Goal: Task Accomplishment & Management: Complete application form

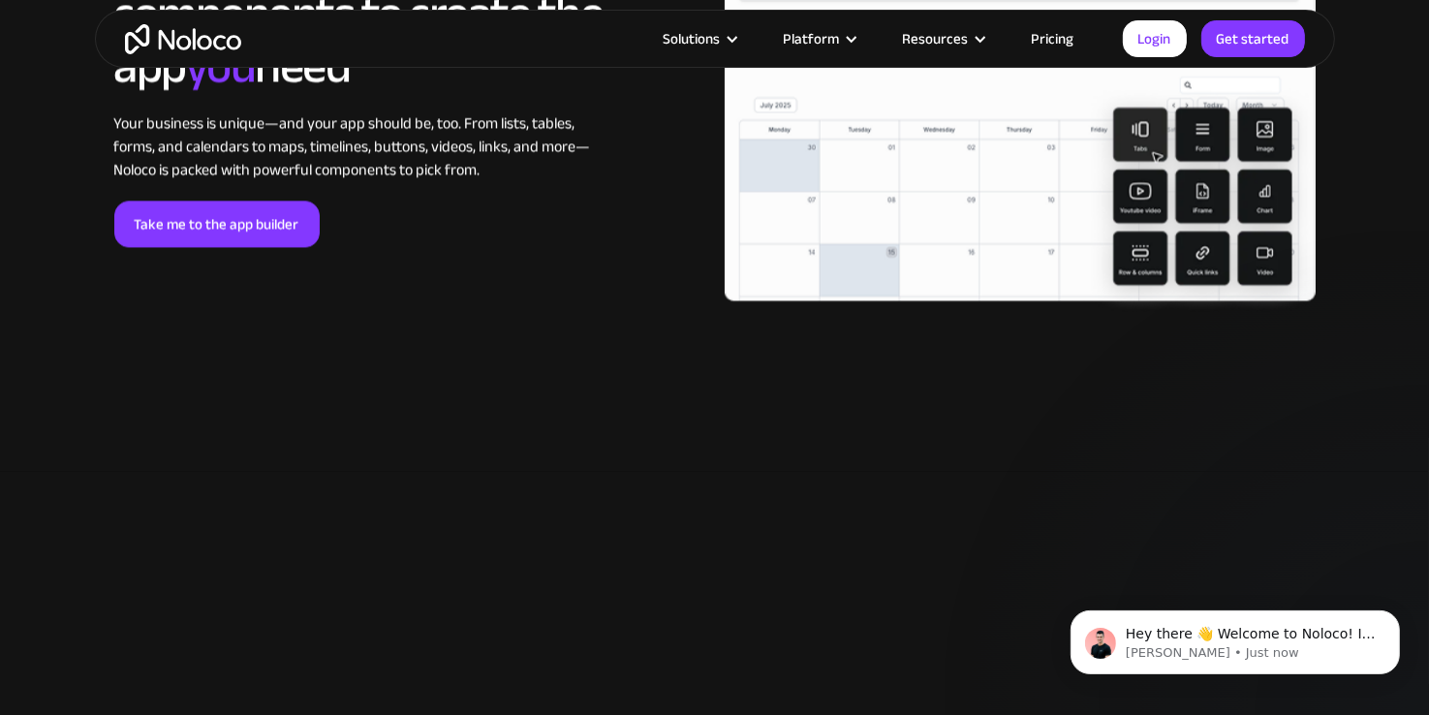
scroll to position [4611, 0]
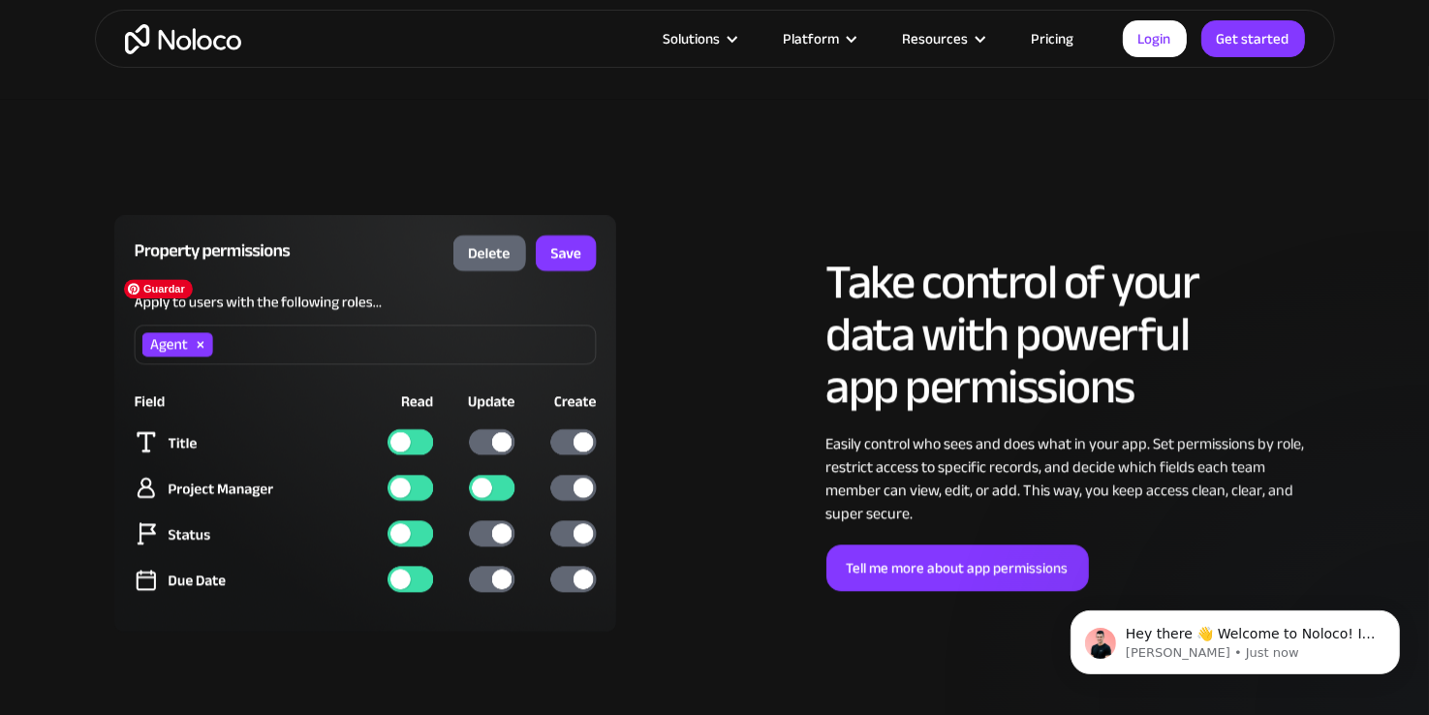
click at [486, 439] on img at bounding box center [365, 423] width 503 height 417
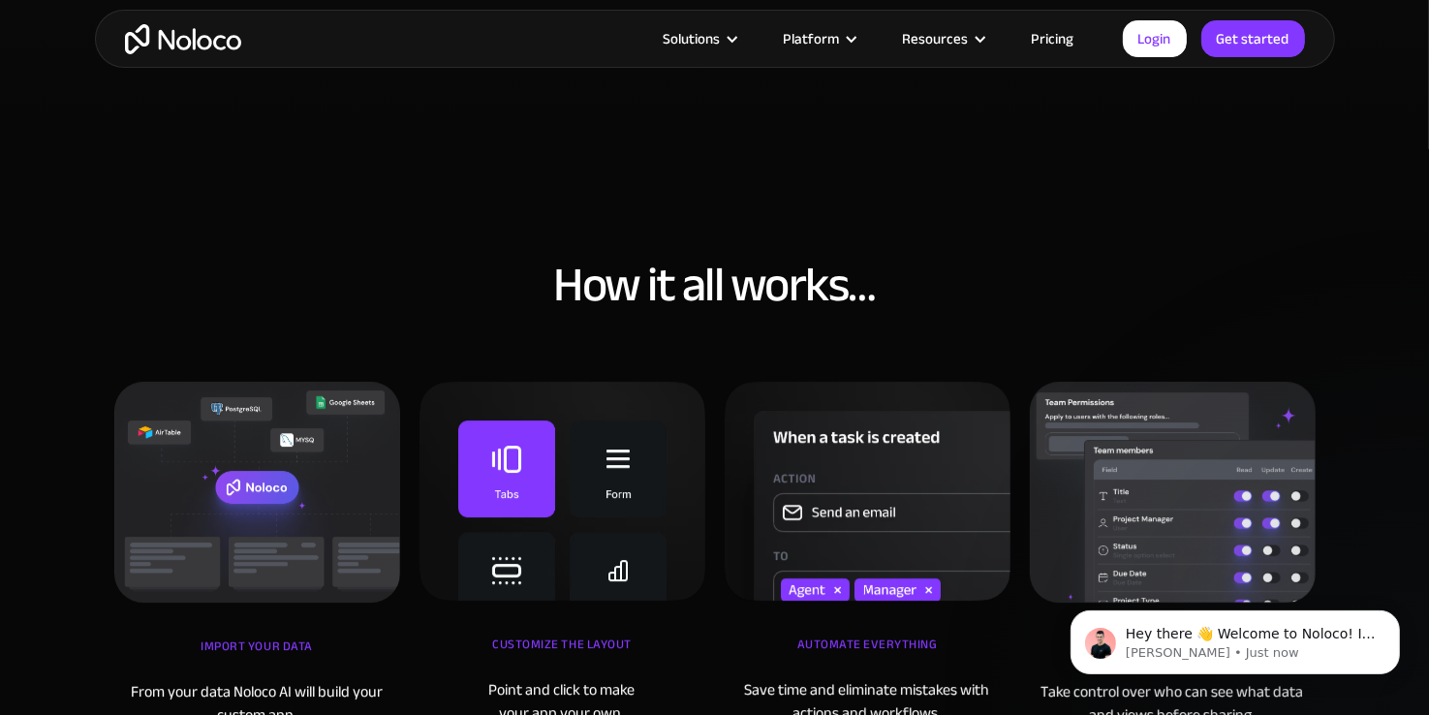
scroll to position [6141, 0]
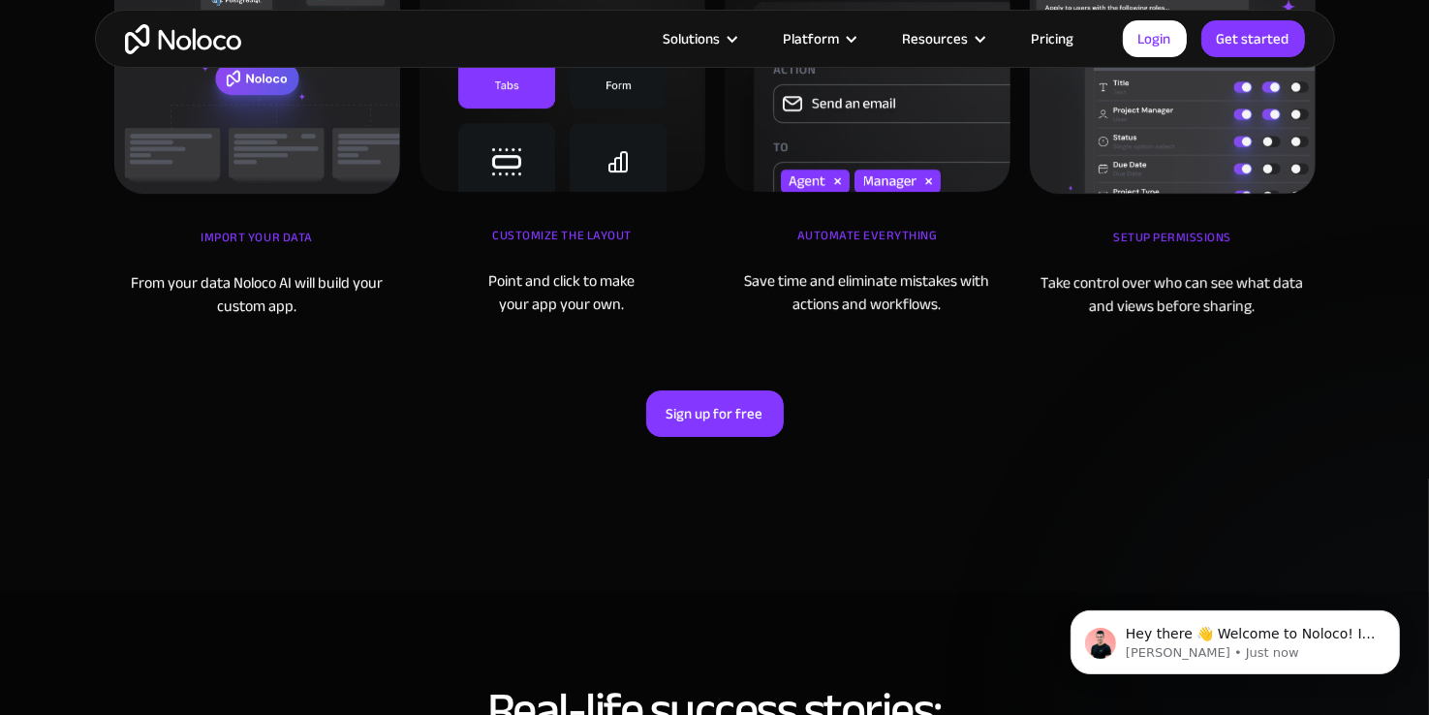
click at [736, 351] on div "How it all works… iMPORT YOUR DATA From your data Noloco AI will build your cus…" at bounding box center [715, 163] width 1240 height 663
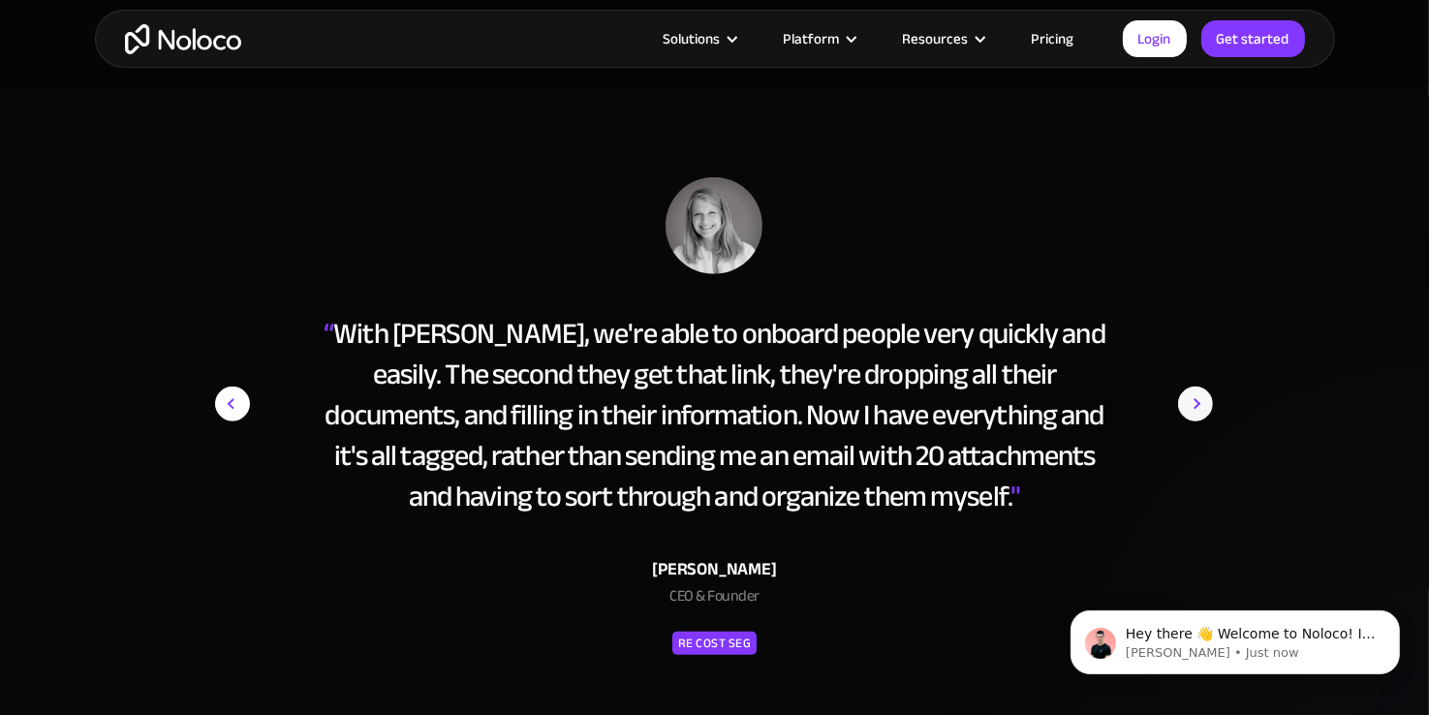
scroll to position [8532, 0]
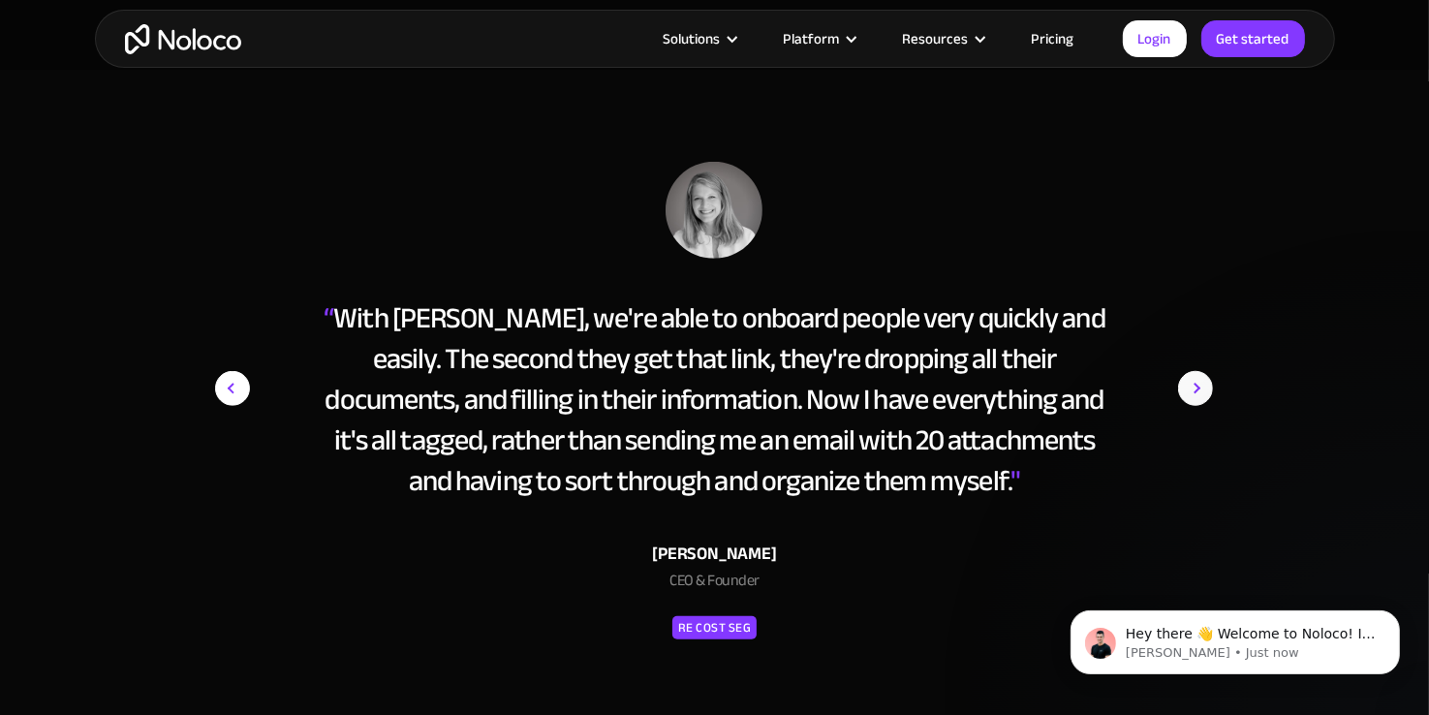
click at [1195, 377] on img "next slide" at bounding box center [1195, 388] width 35 height 453
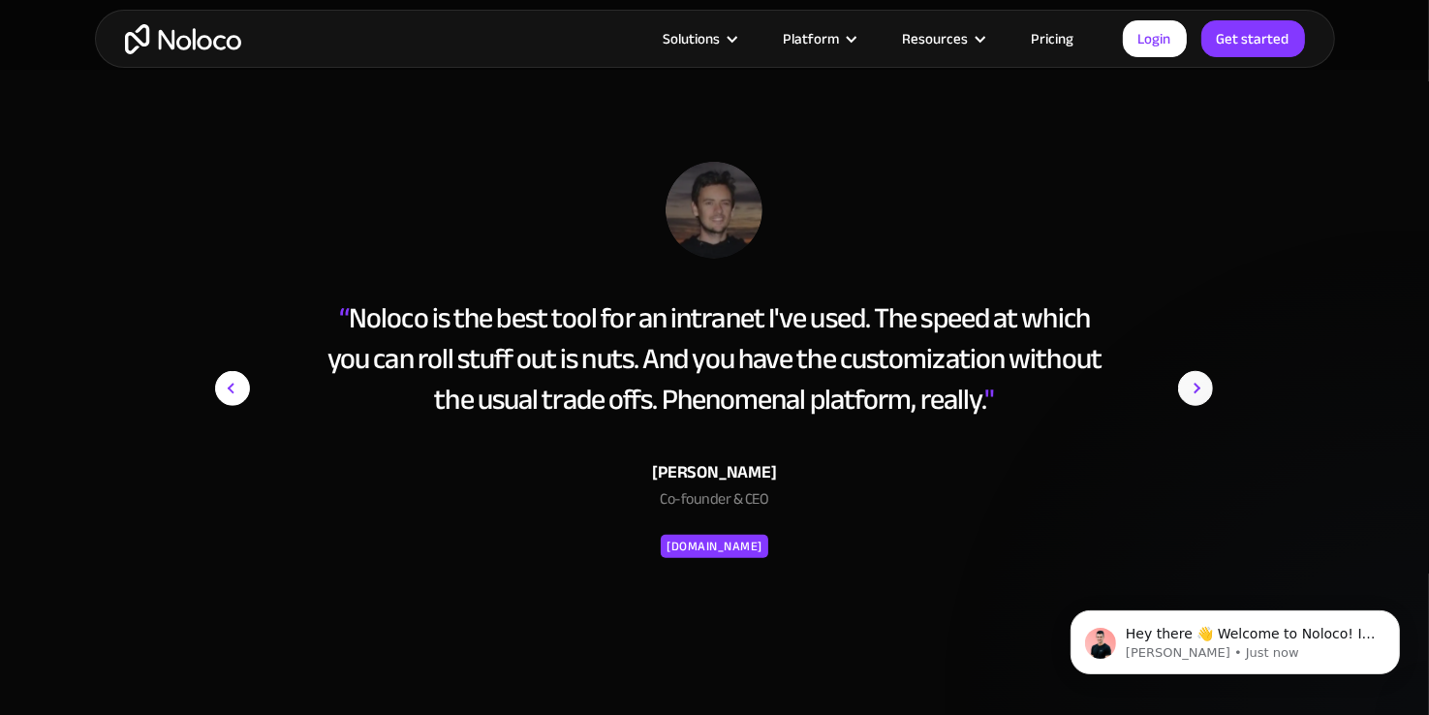
click at [1195, 377] on img "next slide" at bounding box center [1195, 388] width 35 height 453
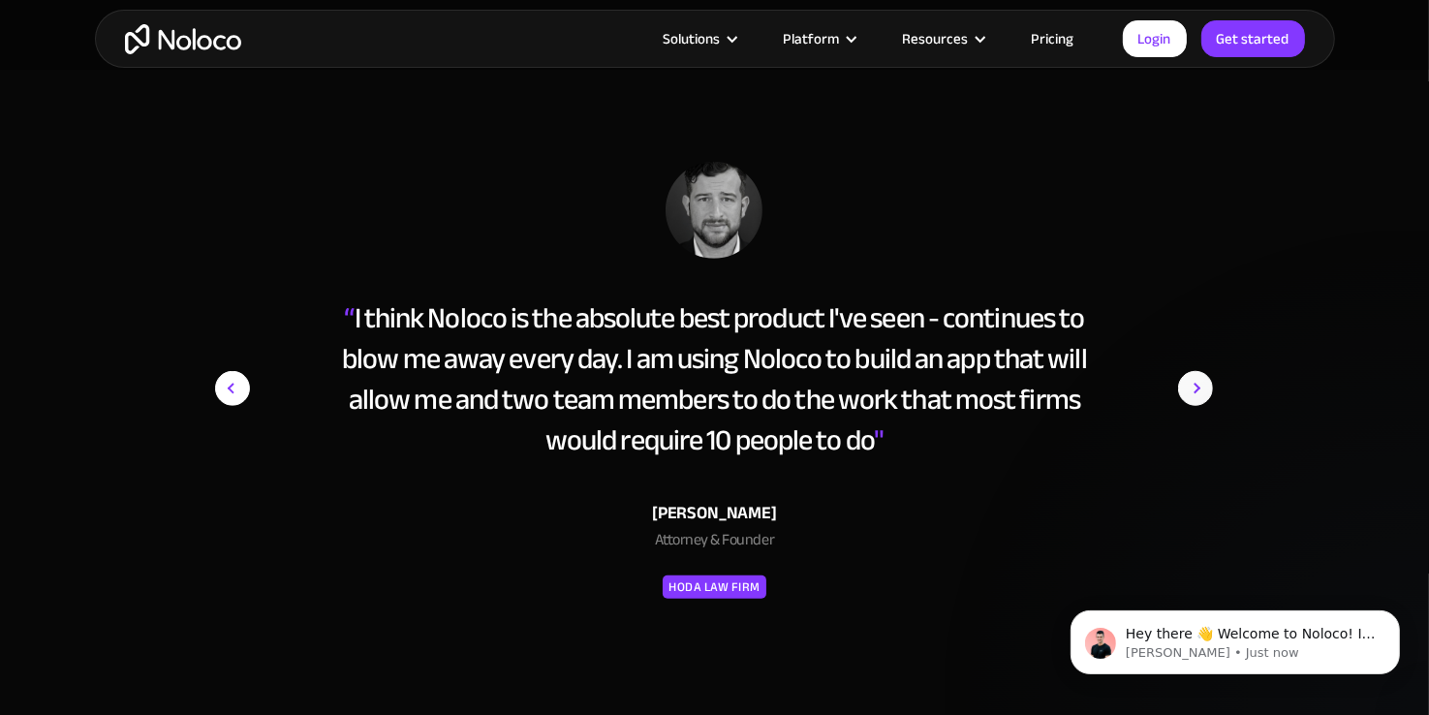
click at [1195, 377] on img "next slide" at bounding box center [1195, 388] width 35 height 453
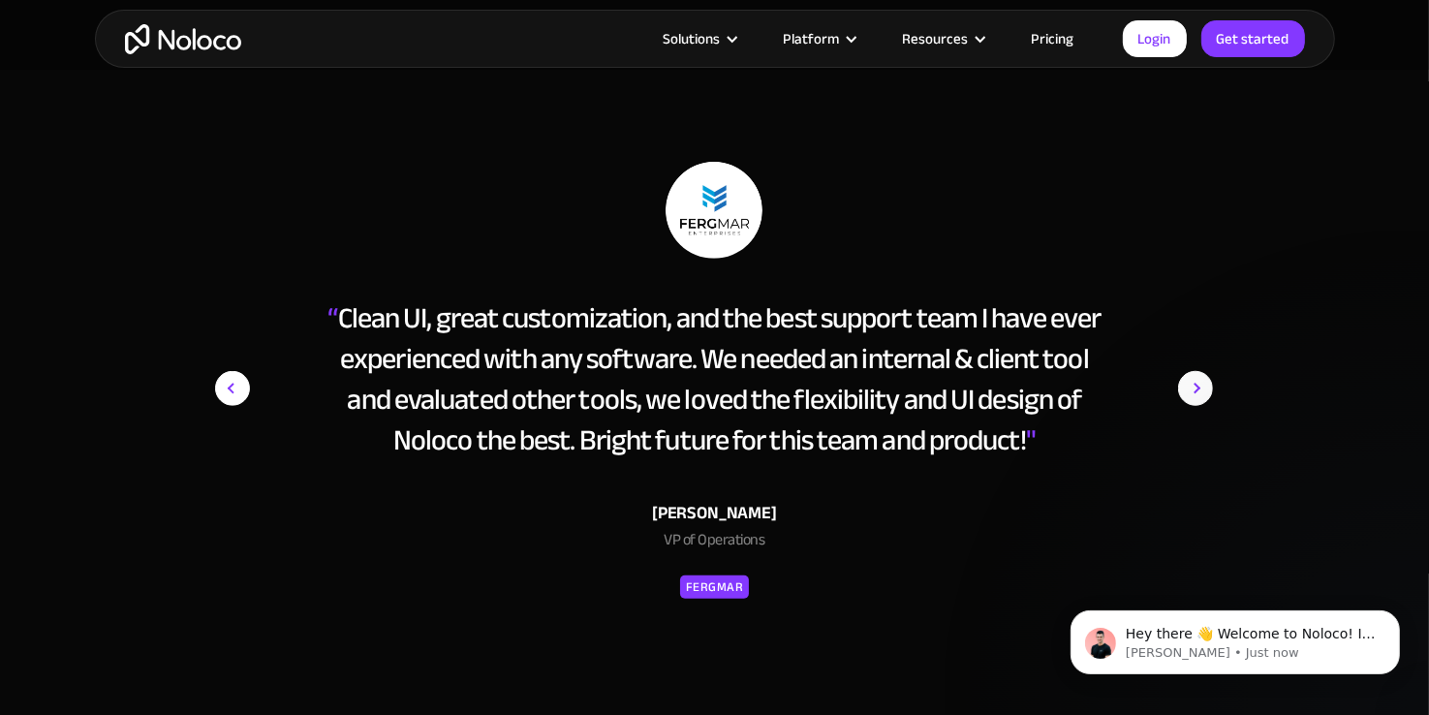
click at [1195, 377] on img "next slide" at bounding box center [1195, 388] width 35 height 453
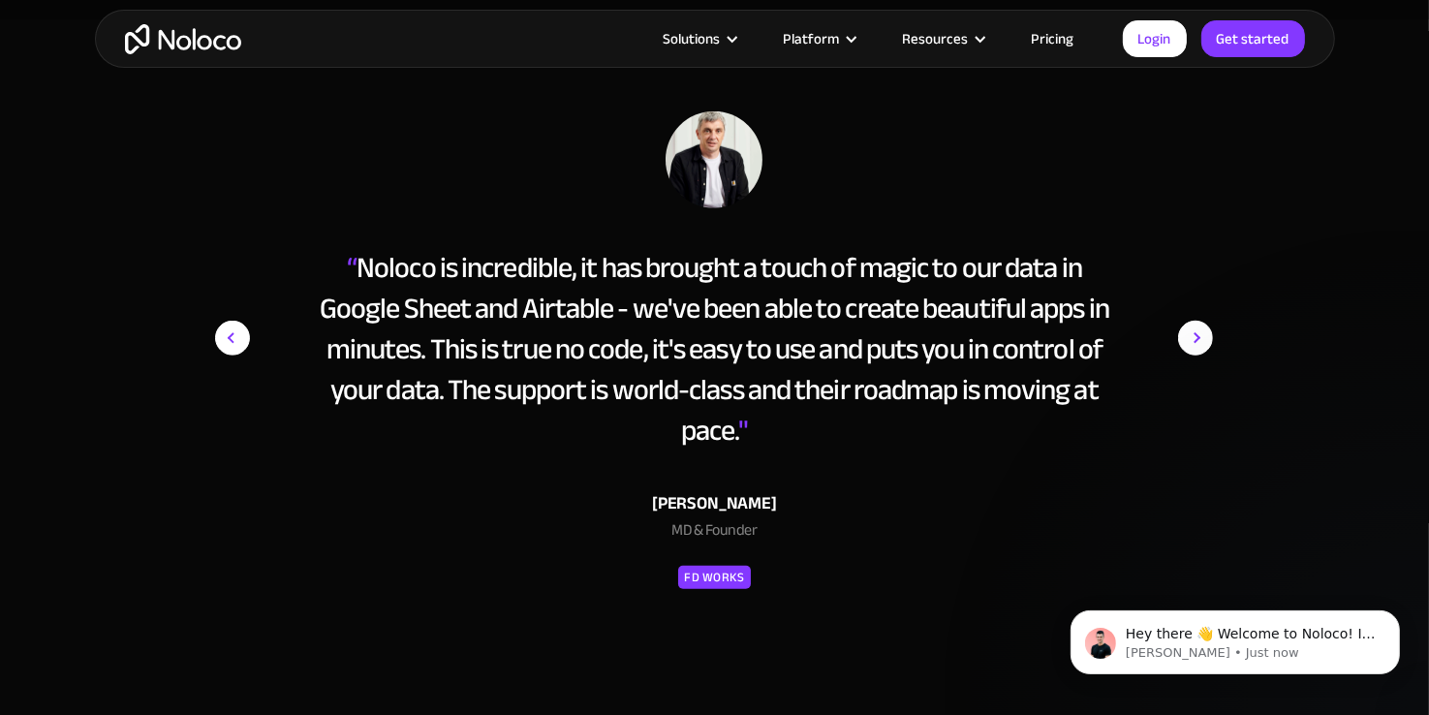
scroll to position [8436, 0]
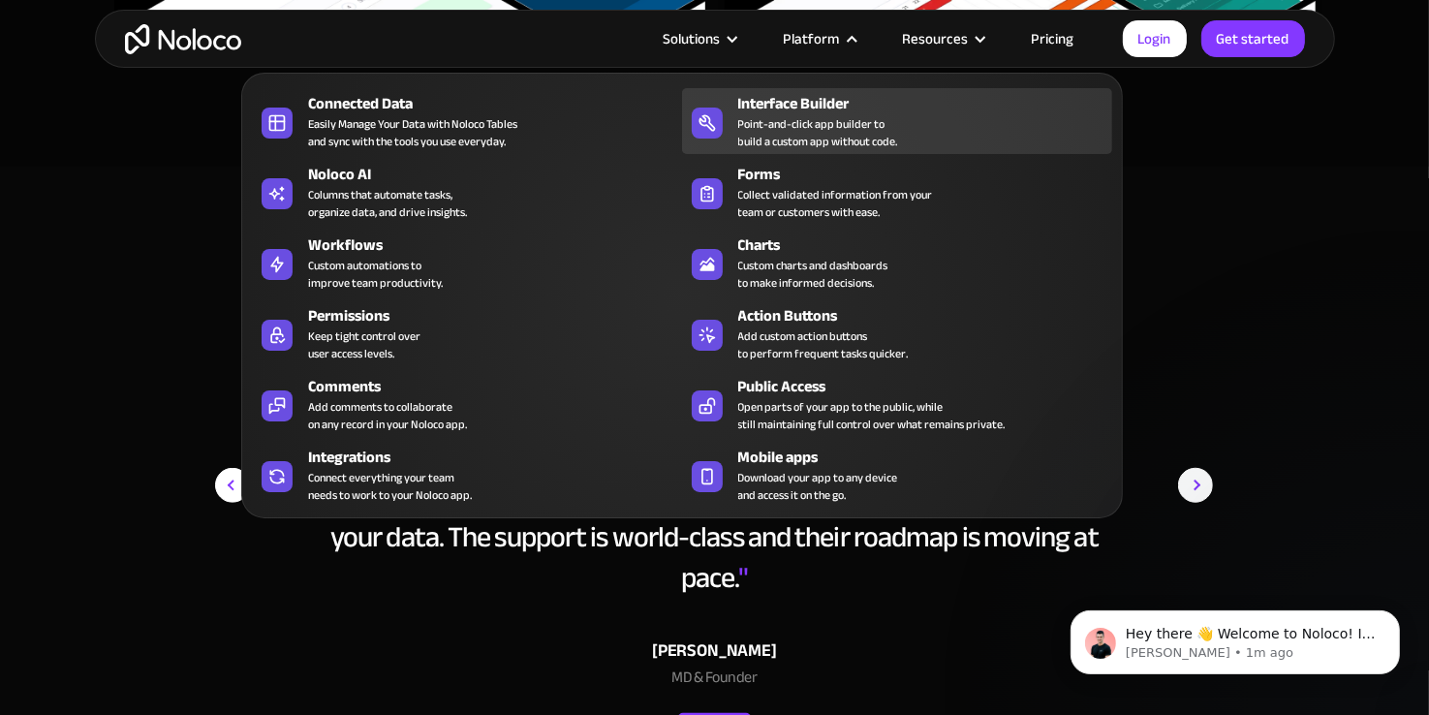
click at [936, 141] on div "Interface Builder Point-and-click app builder to build a custom app without cod…" at bounding box center [920, 121] width 364 height 58
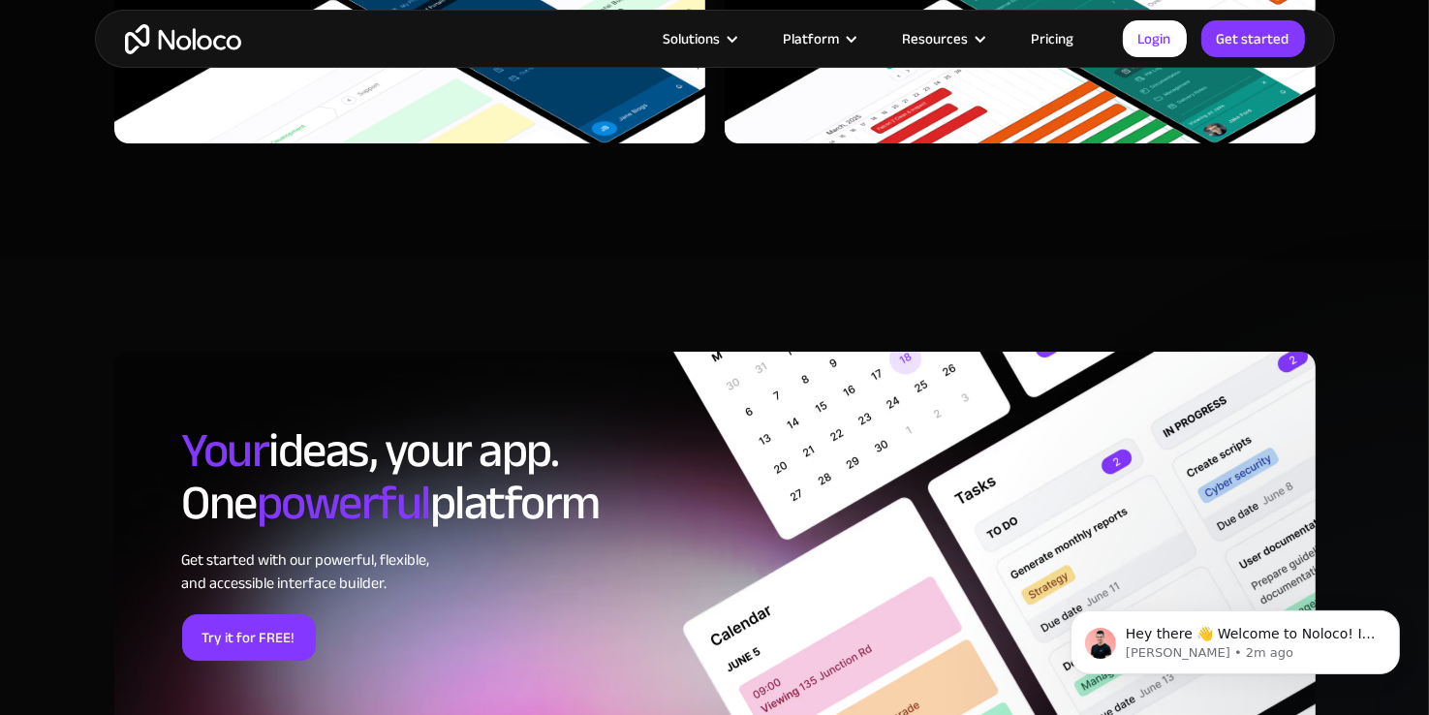
scroll to position [6207, 0]
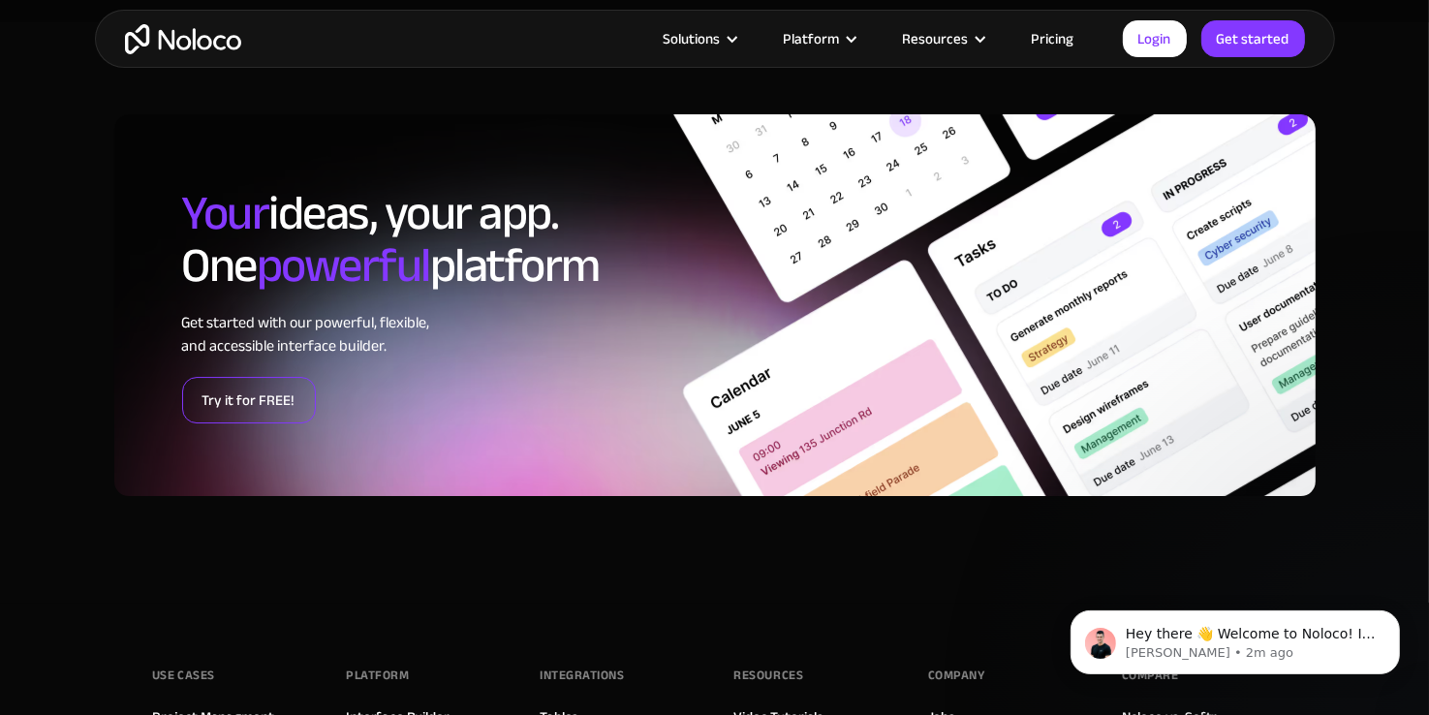
click at [235, 420] on link "Try it for FREE!" at bounding box center [249, 400] width 134 height 46
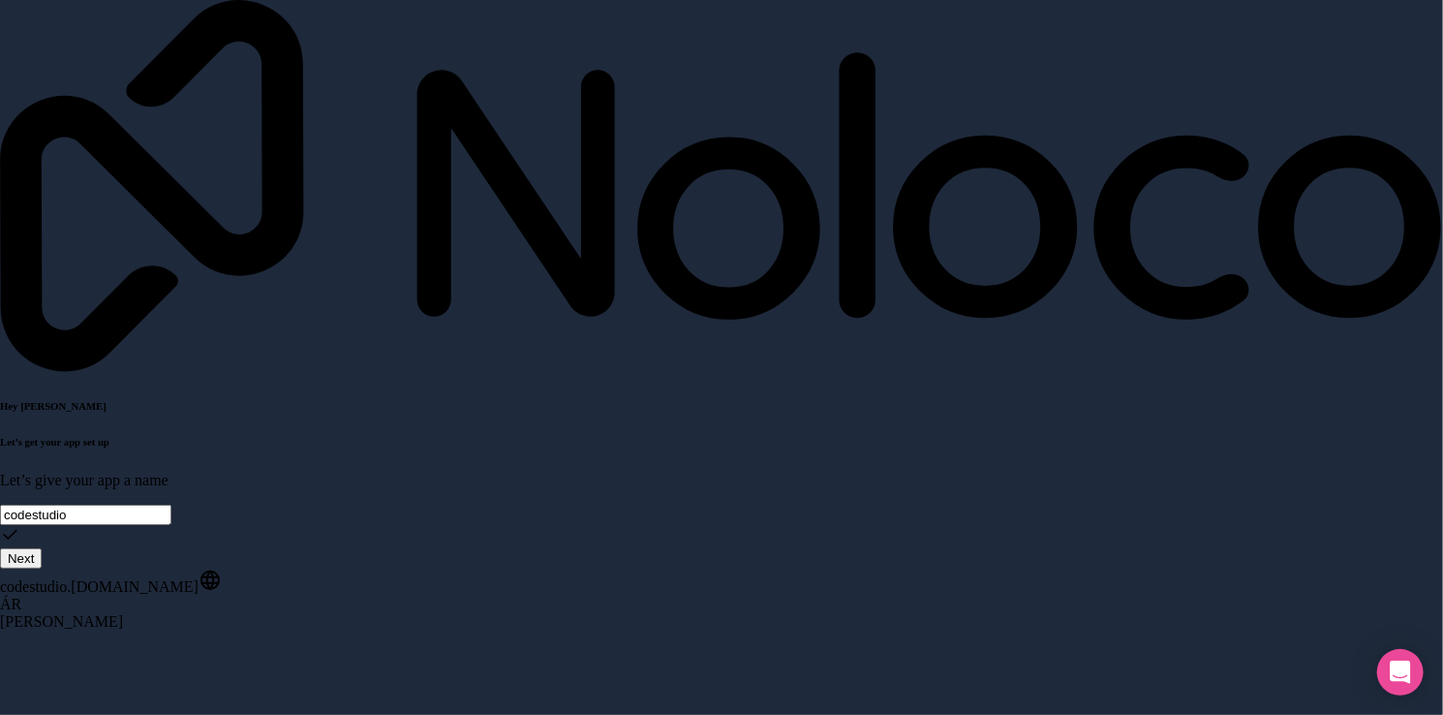
click at [42, 548] on button "Next" at bounding box center [21, 558] width 42 height 20
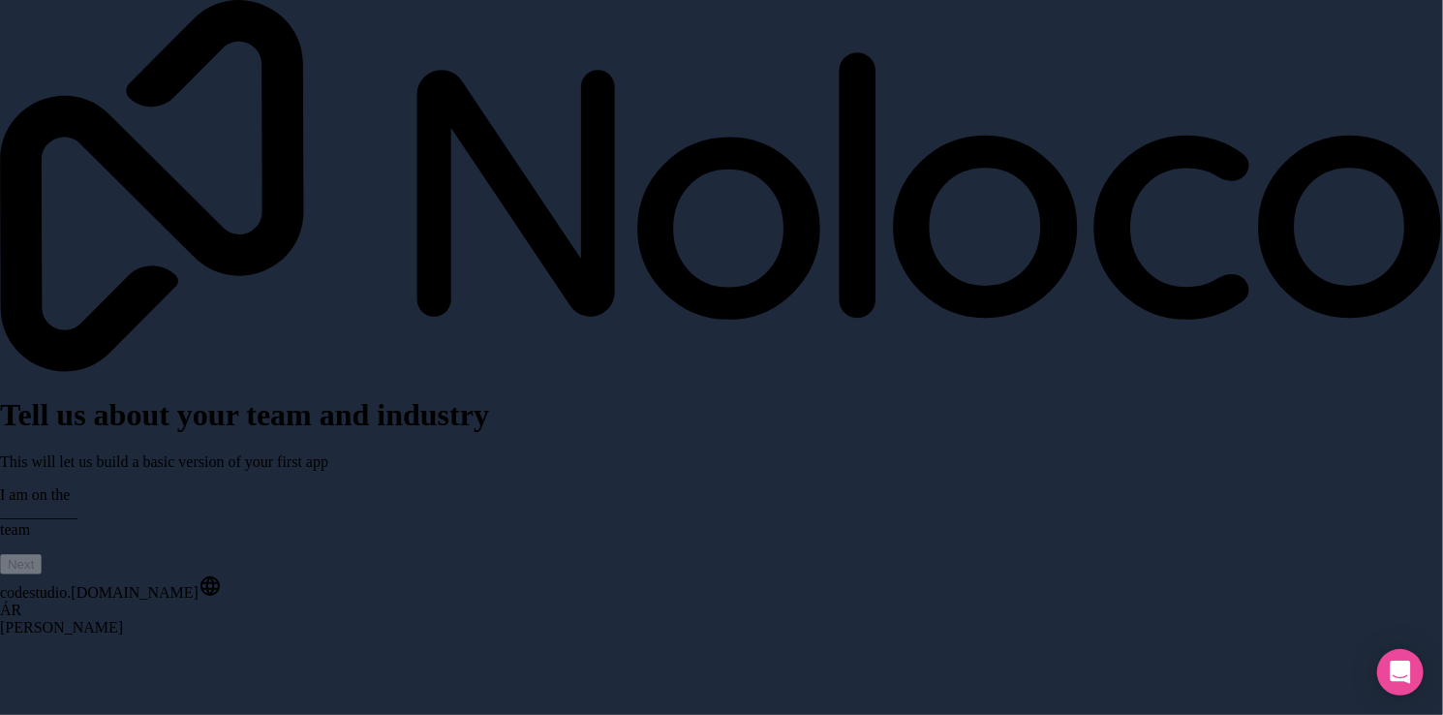
click at [77, 504] on span "__________" at bounding box center [38, 512] width 77 height 16
click at [217, 484] on div "Product / Project Management" at bounding box center [138, 470] width 212 height 27
click at [161, 397] on div "Tell us about your team and industry This will let us build a basic version of …" at bounding box center [721, 519] width 1443 height 245
click at [77, 572] on span "__________" at bounding box center [38, 580] width 77 height 16
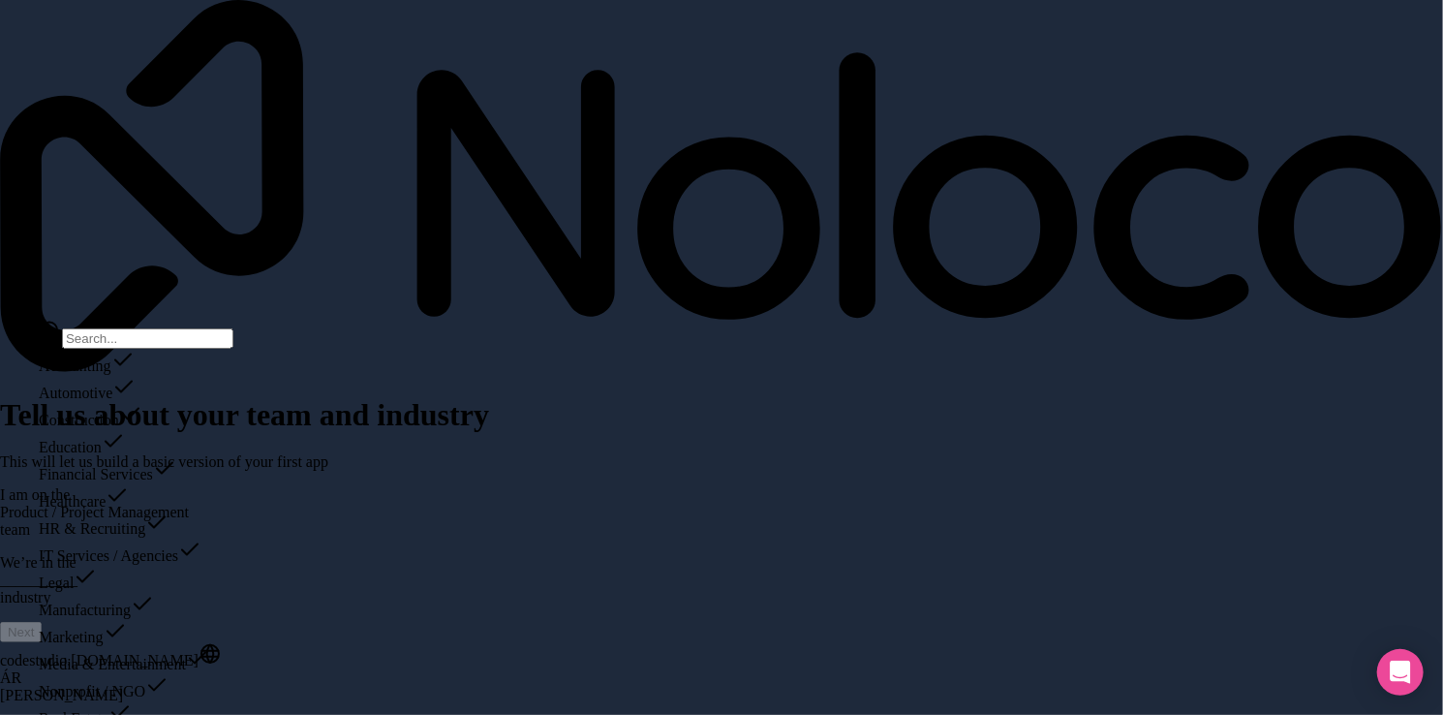
scroll to position [399, 0]
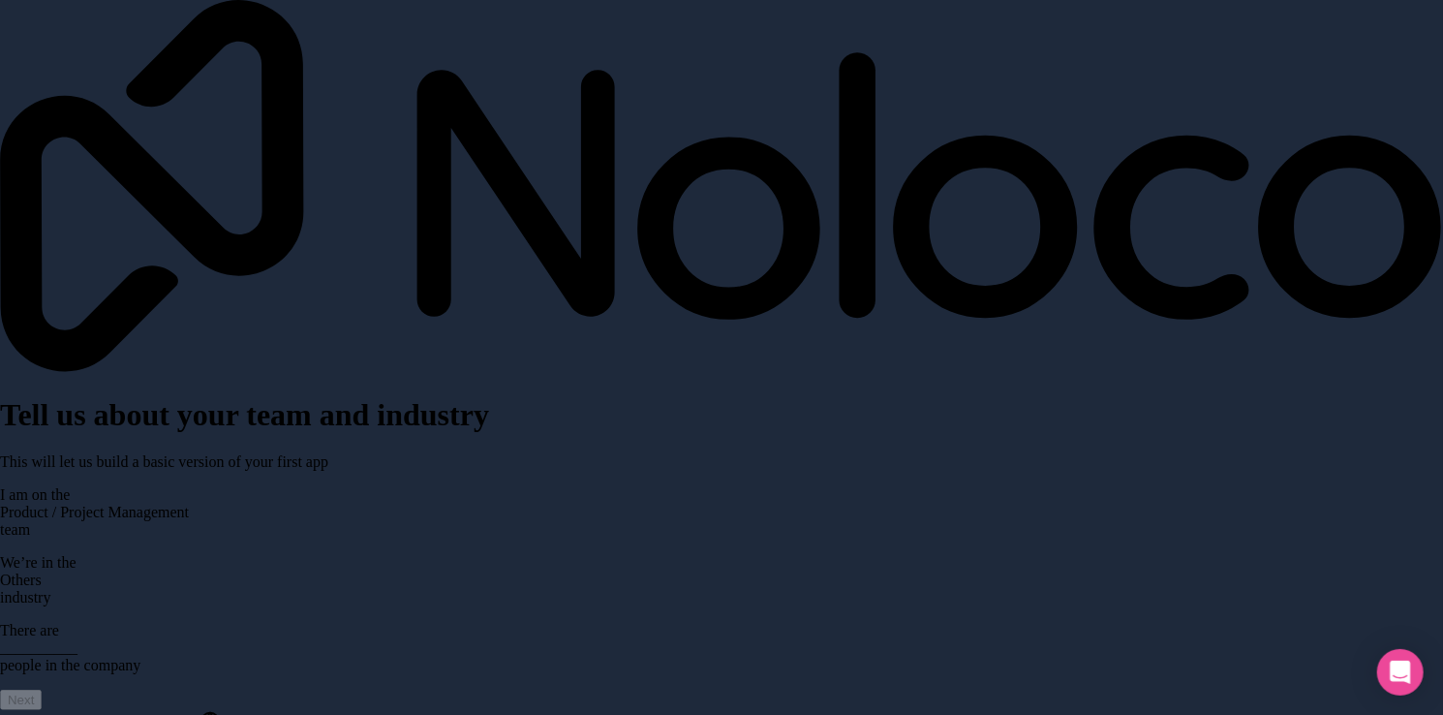
click at [77, 639] on span "__________" at bounding box center [38, 647] width 77 height 16
click at [148, 430] on div "Less than 10" at bounding box center [118, 416] width 195 height 27
click at [42, 690] on button "Next" at bounding box center [21, 700] width 42 height 20
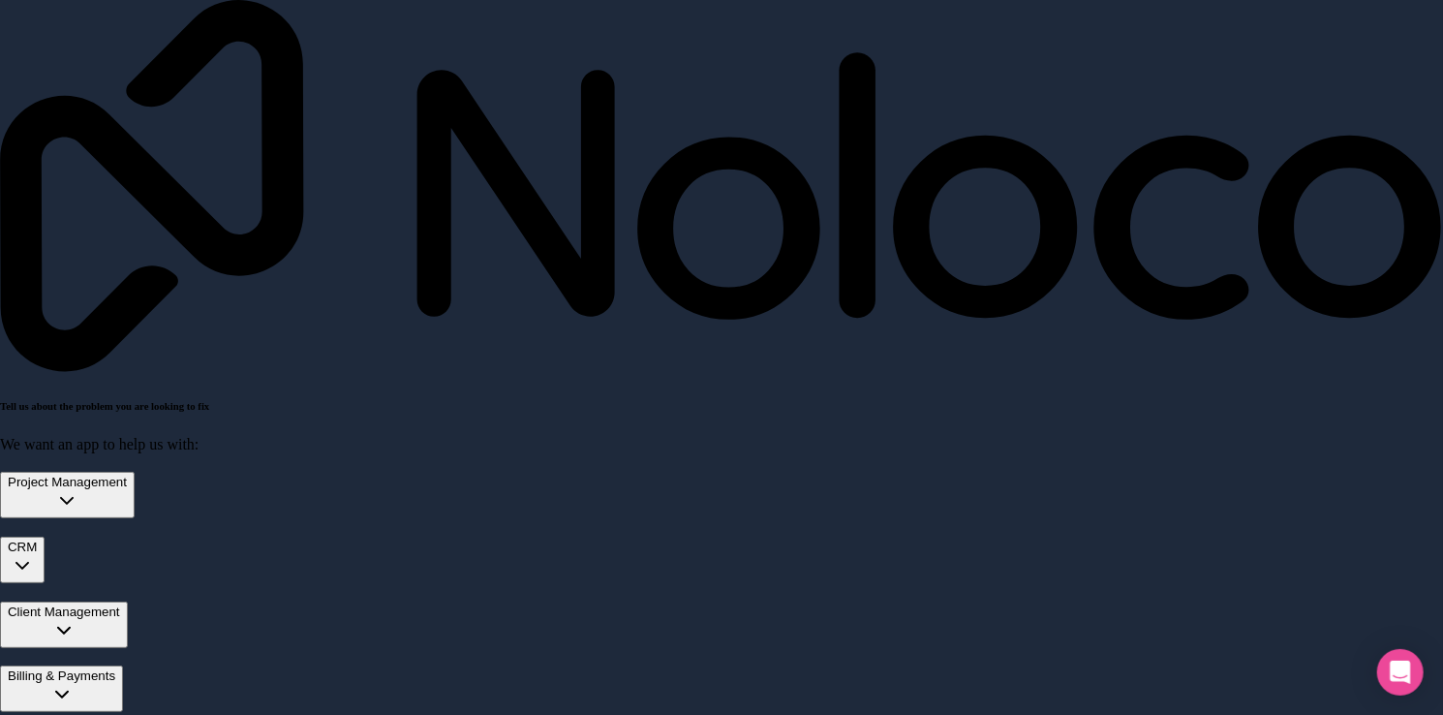
click at [127, 475] on div "Project Management" at bounding box center [67, 482] width 119 height 15
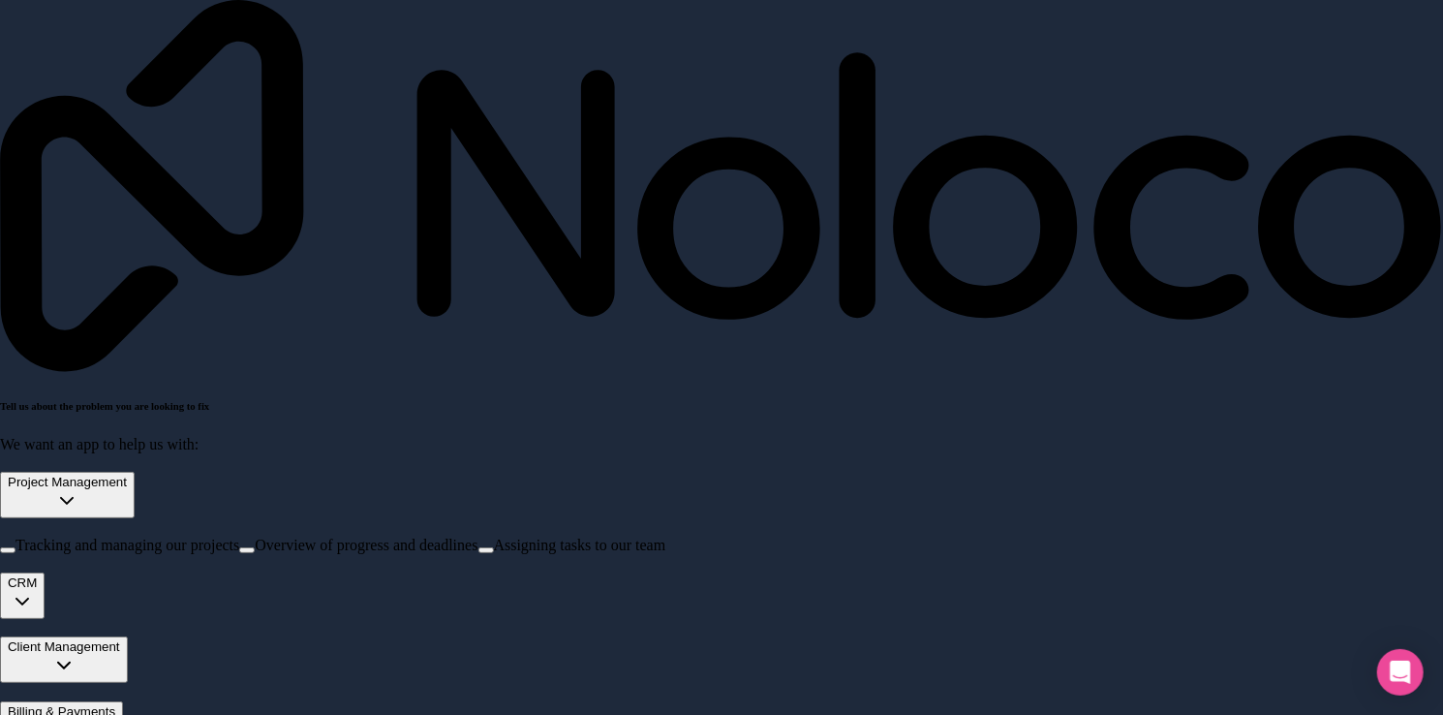
click at [127, 475] on div "Project Management" at bounding box center [67, 482] width 119 height 15
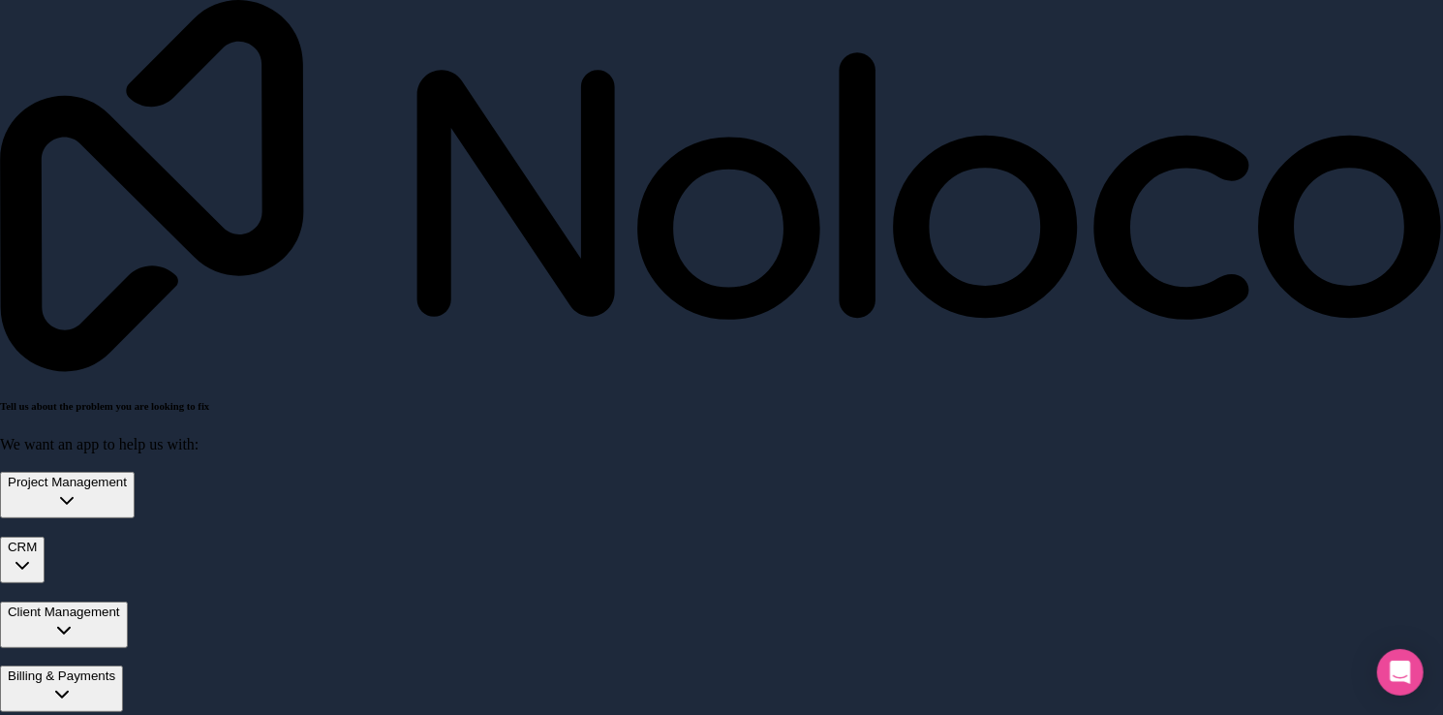
click at [127, 475] on div "Project Management" at bounding box center [67, 482] width 119 height 15
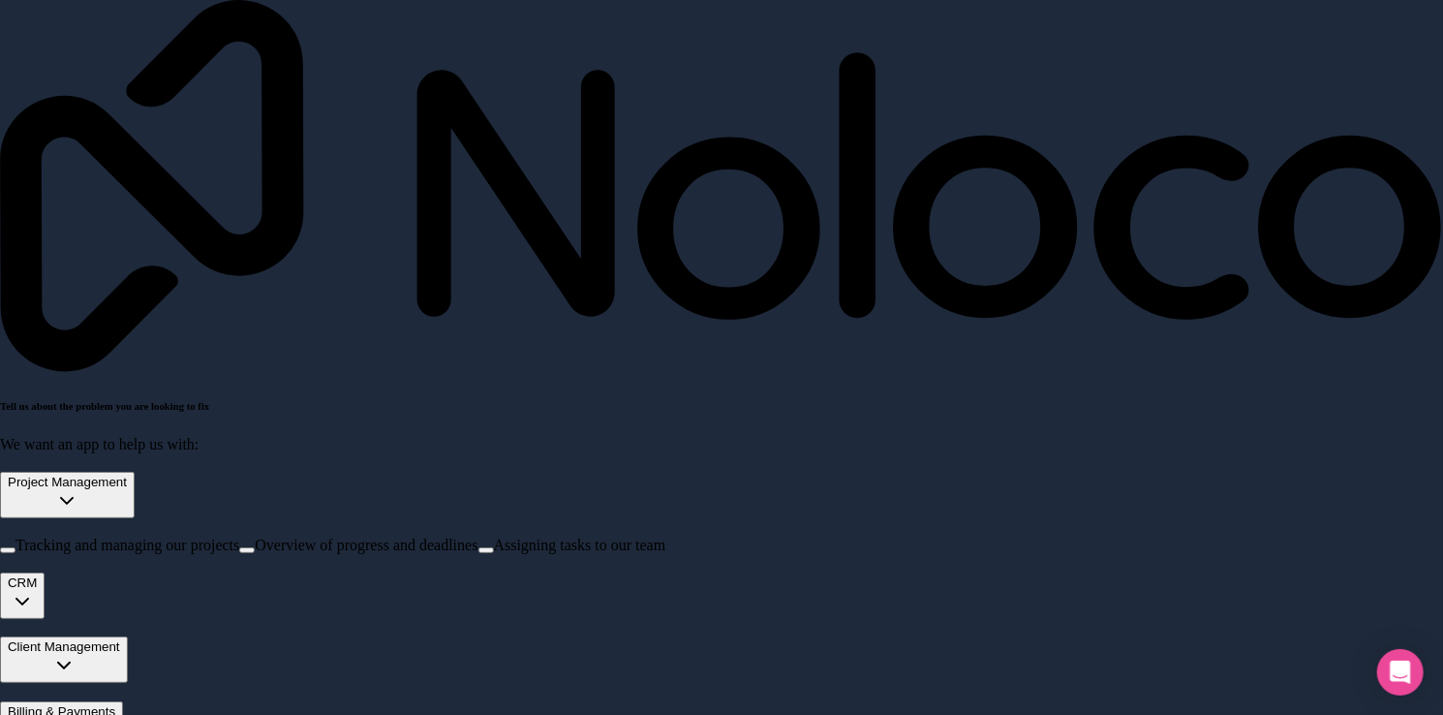
click at [37, 575] on div "CRM" at bounding box center [22, 582] width 29 height 15
click at [203, 602] on span "Managing contacts and interactions" at bounding box center [125, 610] width 220 height 16
click at [15, 612] on button "Managing contacts and interactions" at bounding box center [7, 615] width 15 height 6
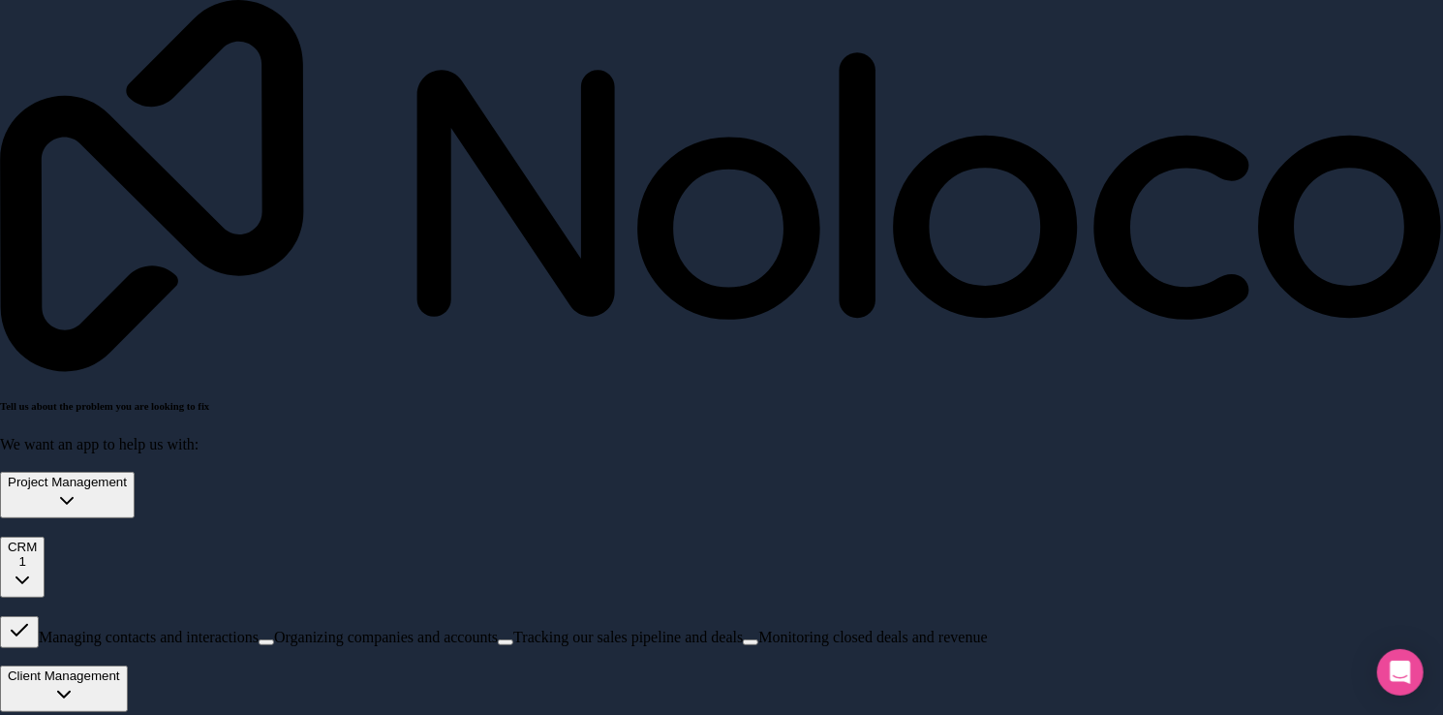
click at [279, 629] on span "Organizing companies and accounts" at bounding box center [386, 637] width 224 height 16
click at [274, 639] on button "Organizing companies and accounts" at bounding box center [266, 642] width 15 height 6
click at [120, 668] on span "Client Management" at bounding box center [64, 675] width 112 height 15
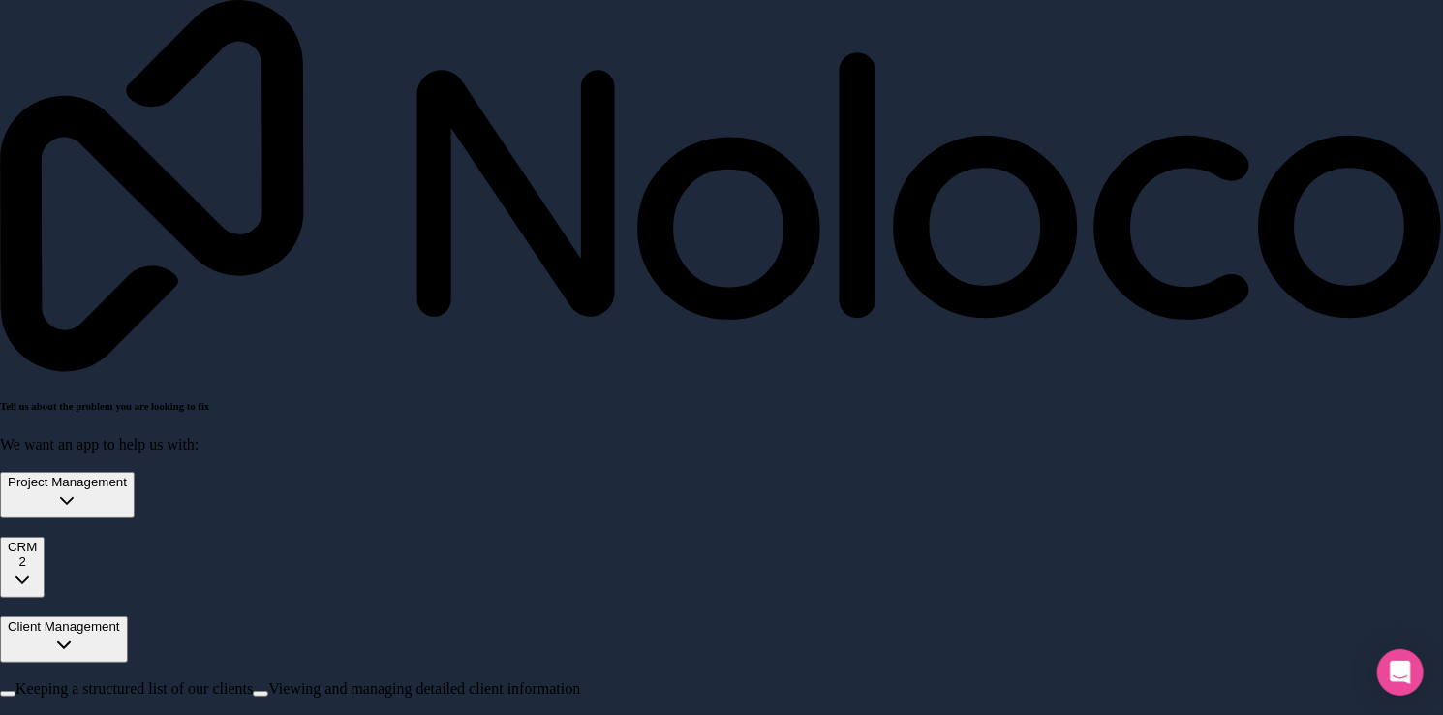
click at [253, 680] on span "Keeping a structured list of our clients" at bounding box center [133, 688] width 237 height 16
click at [15, 691] on button "Keeping a structured list of our clients" at bounding box center [7, 694] width 15 height 6
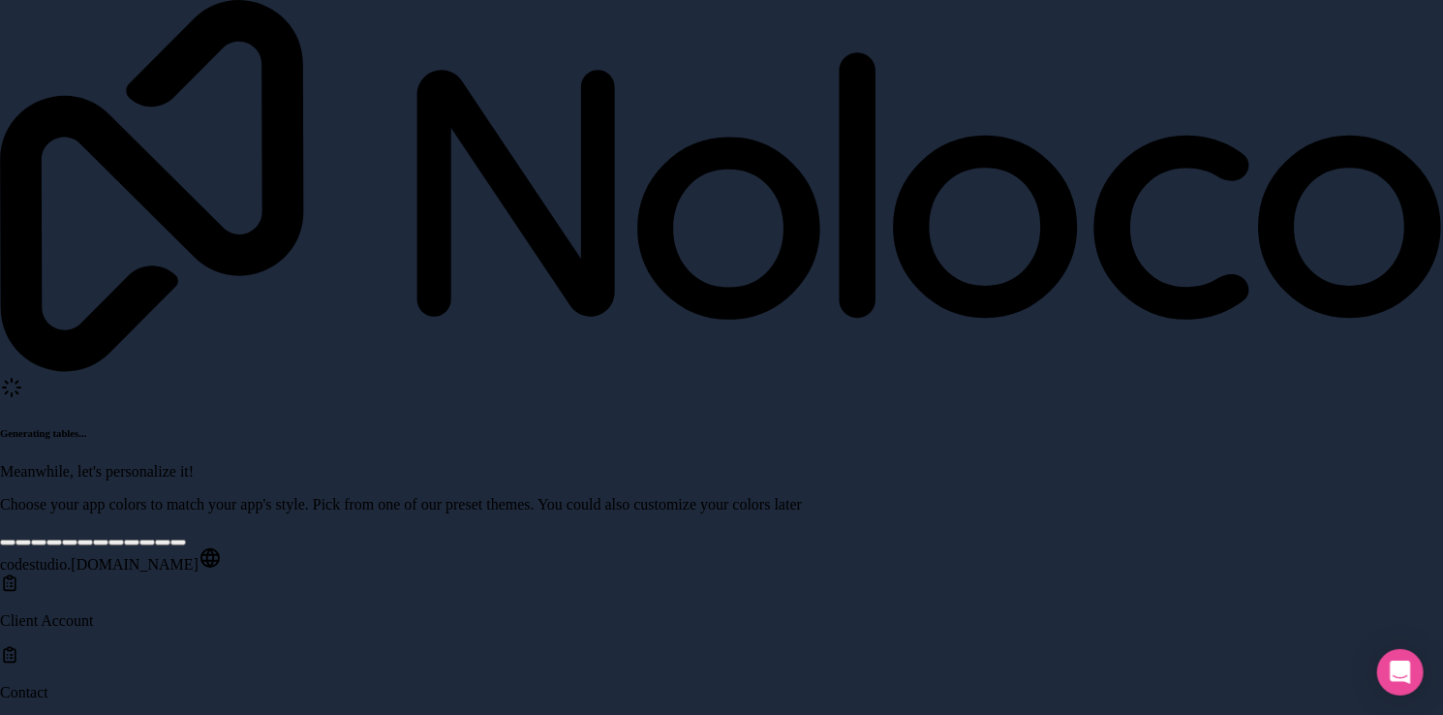
click at [8, 542] on div at bounding box center [8, 542] width 0 height 0
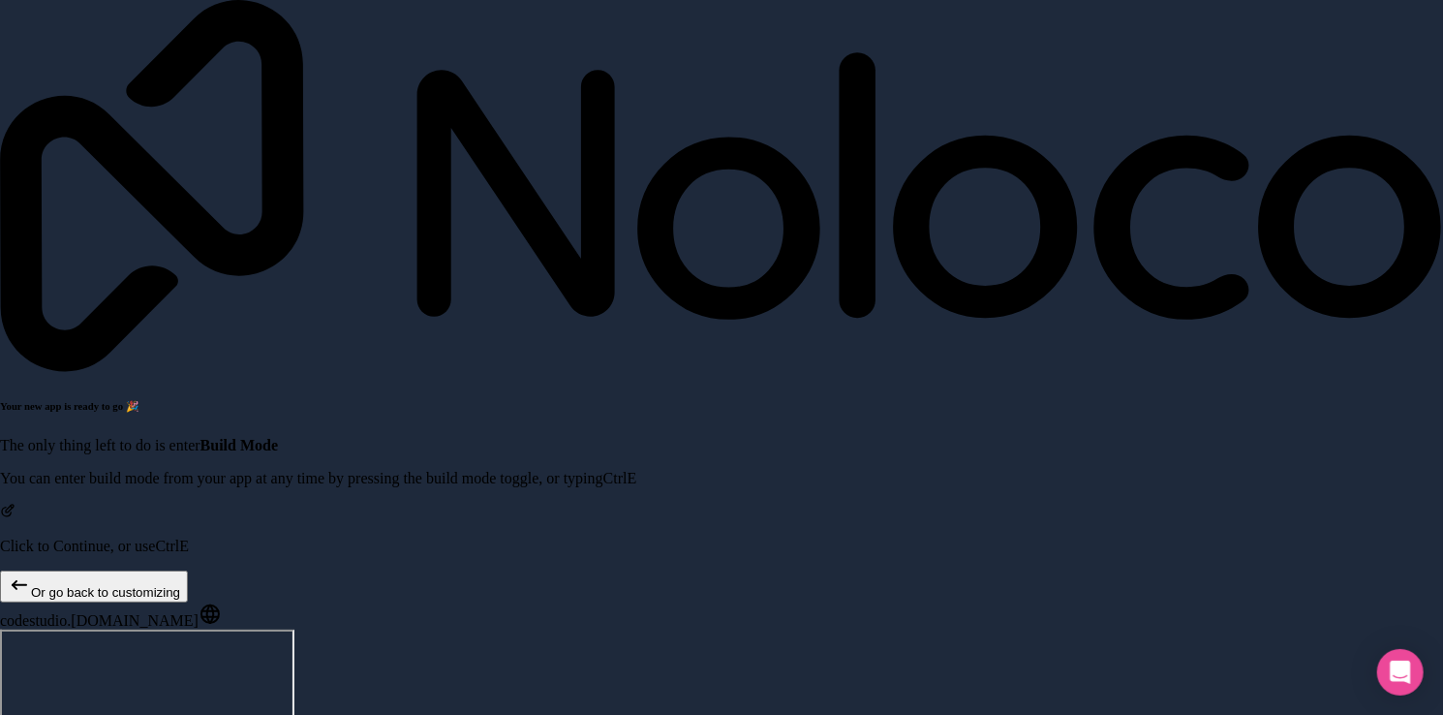
click at [257, 503] on div "Click to Continue, or use Ctrl E" at bounding box center [721, 529] width 1443 height 52
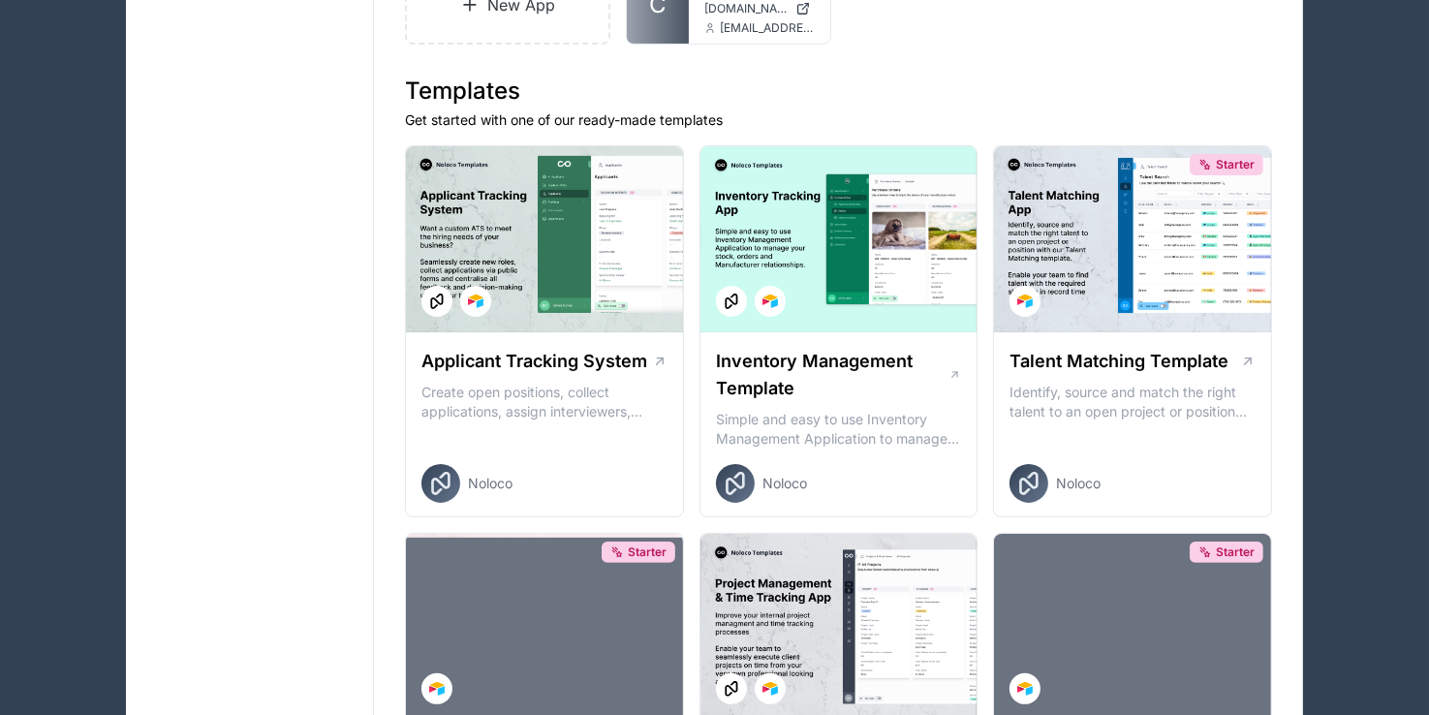
scroll to position [349, 0]
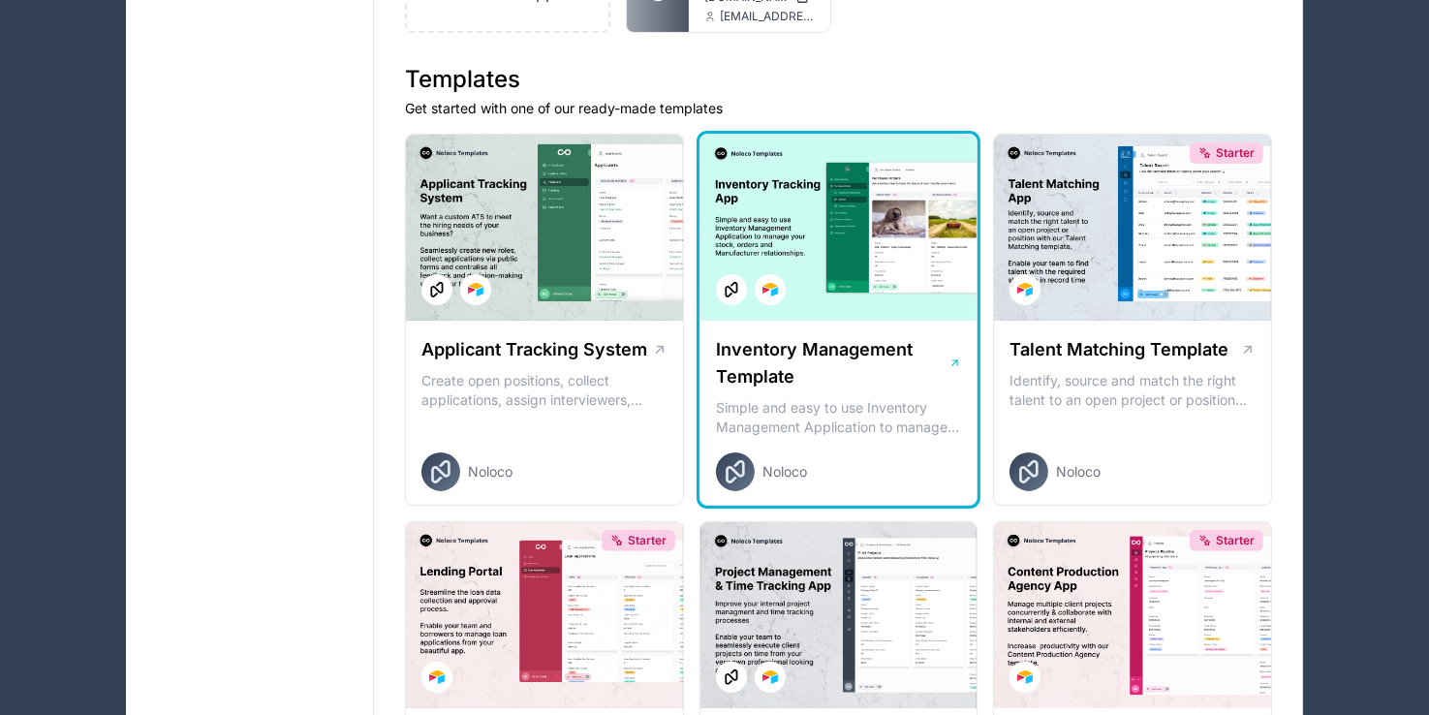
click at [812, 216] on div at bounding box center [838, 228] width 277 height 186
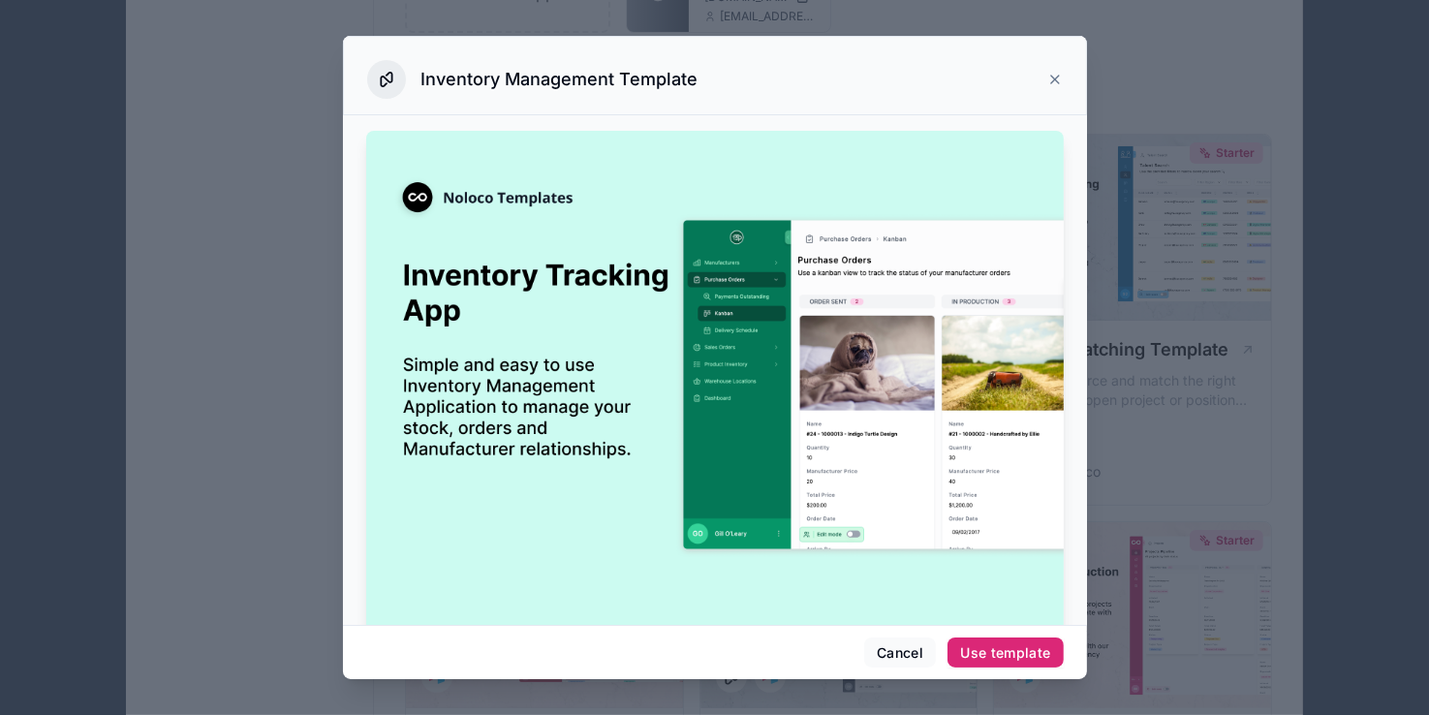
click at [976, 639] on button "Use template" at bounding box center [1004, 652] width 115 height 31
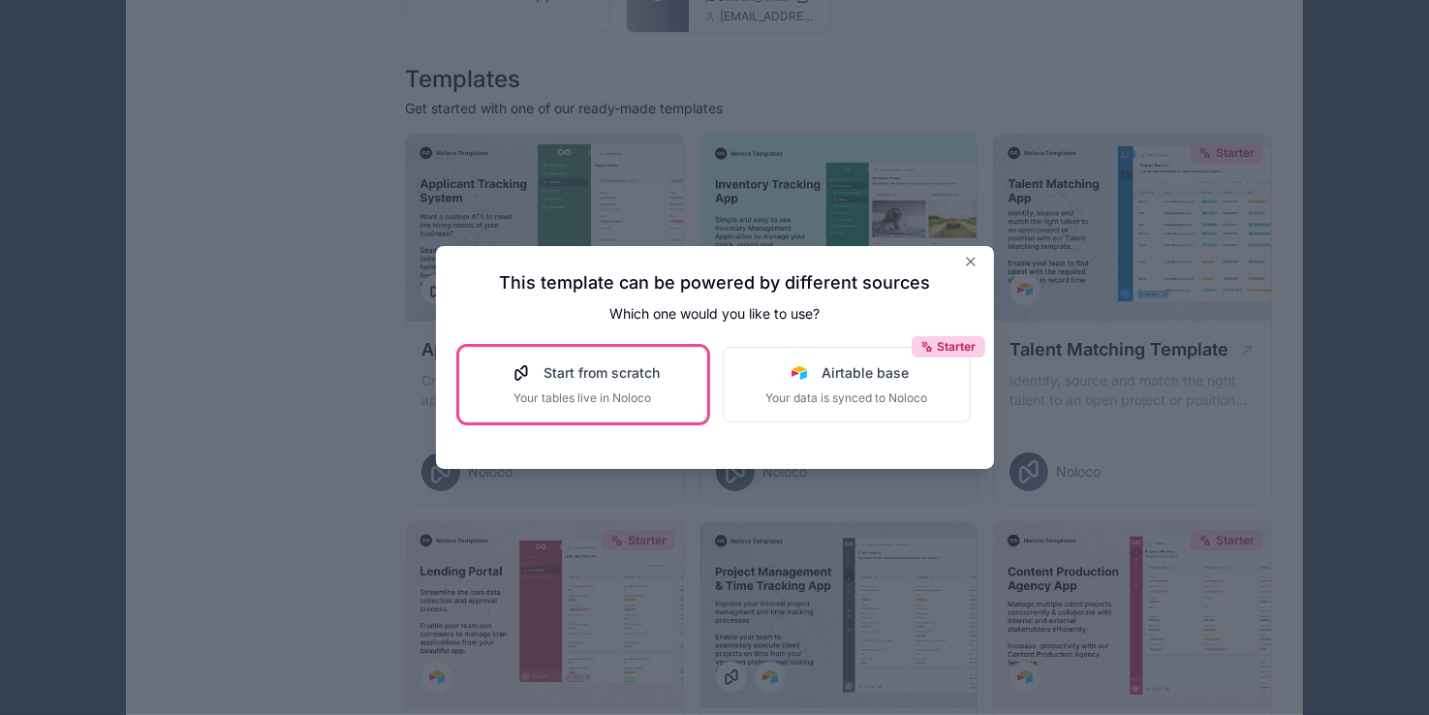
click at [653, 409] on button "Start from scratch Your tables live in Noloco" at bounding box center [583, 385] width 248 height 76
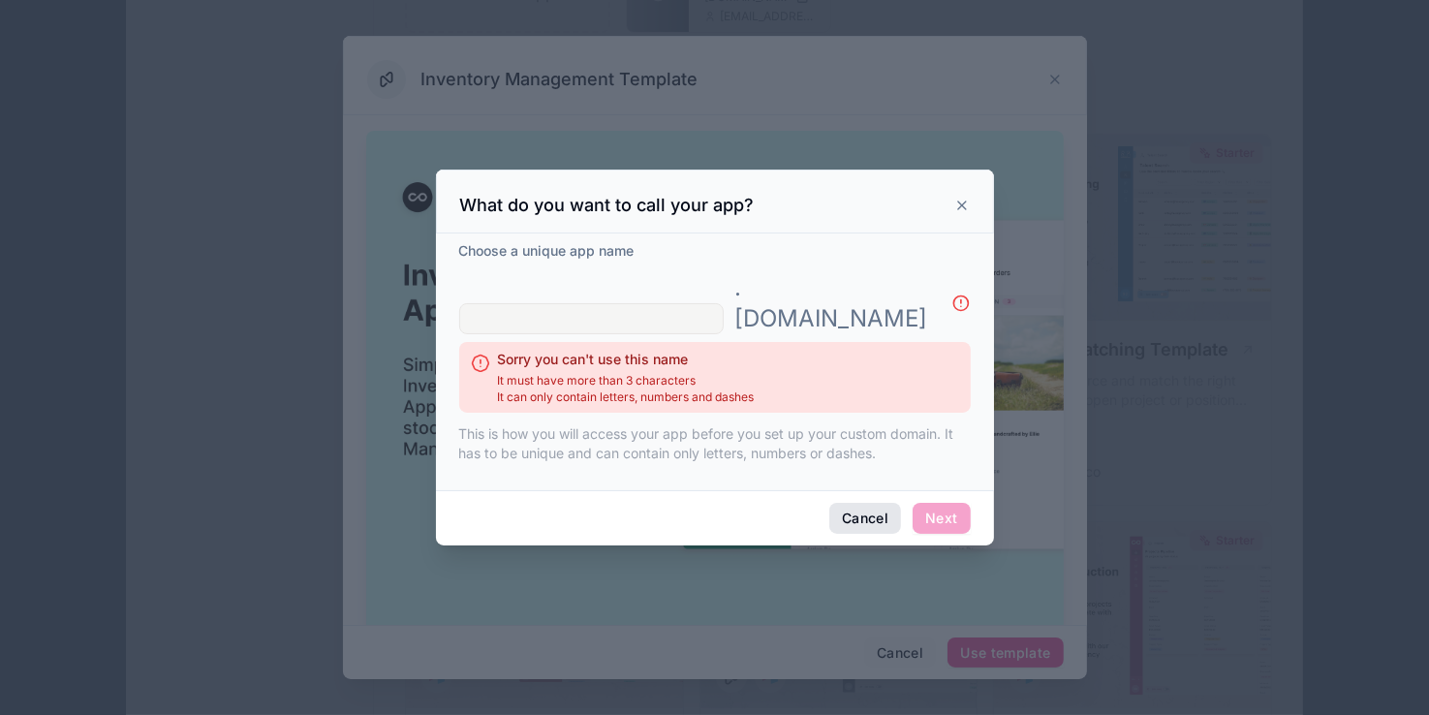
click at [867, 503] on button "Cancel" at bounding box center [865, 518] width 72 height 31
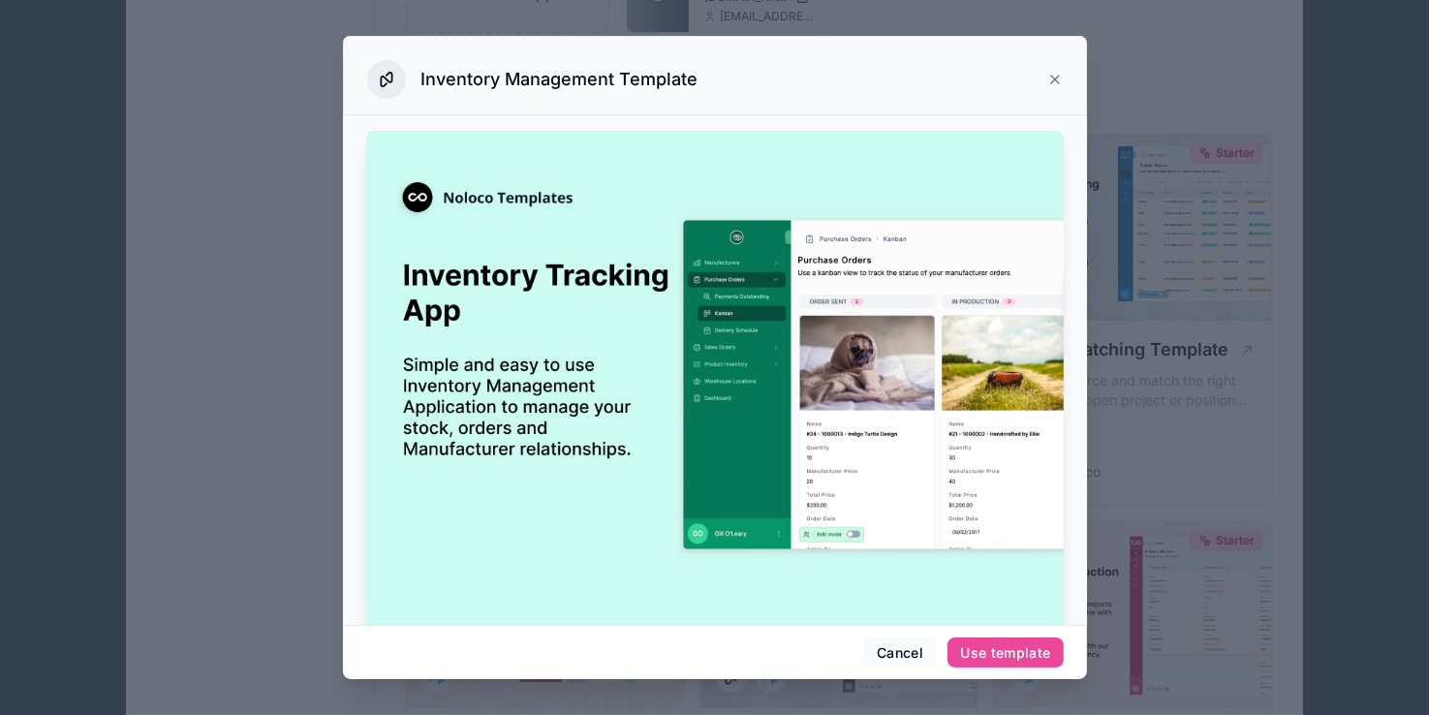
click at [1168, 417] on div at bounding box center [714, 357] width 1429 height 715
